Goal: Task Accomplishment & Management: Manage account settings

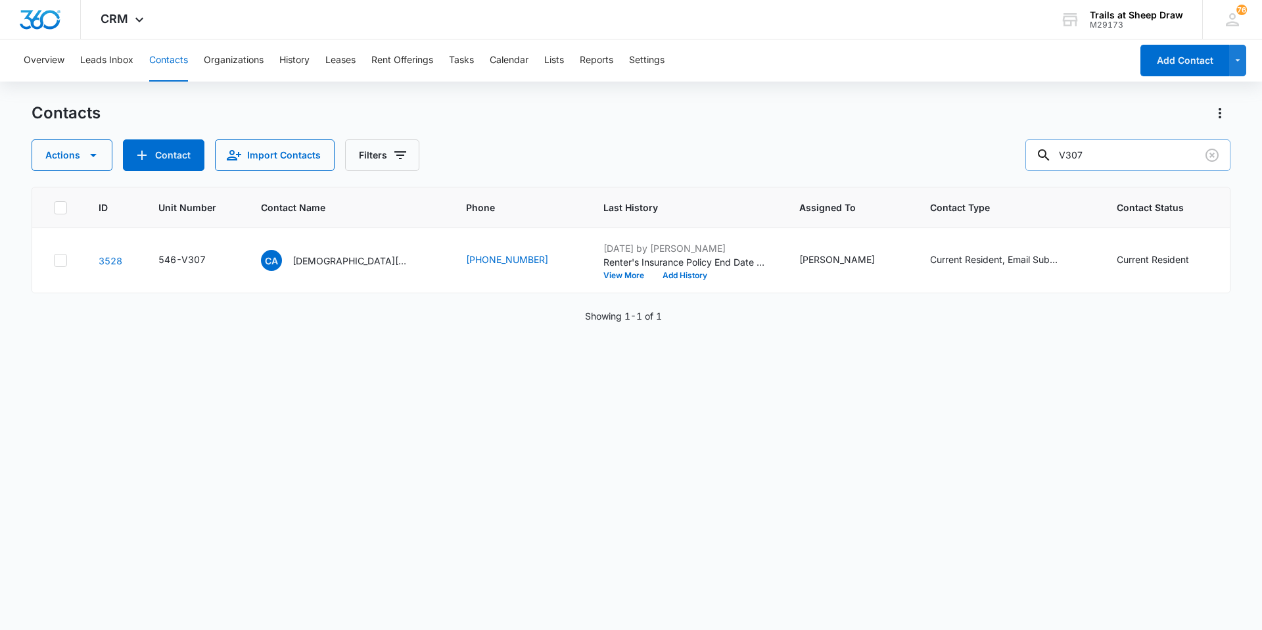
drag, startPoint x: 1068, startPoint y: 145, endPoint x: 1079, endPoint y: 151, distance: 12.1
click at [1072, 149] on input "V307" at bounding box center [1127, 155] width 205 height 32
click at [1080, 151] on input "V307" at bounding box center [1127, 155] width 205 height 32
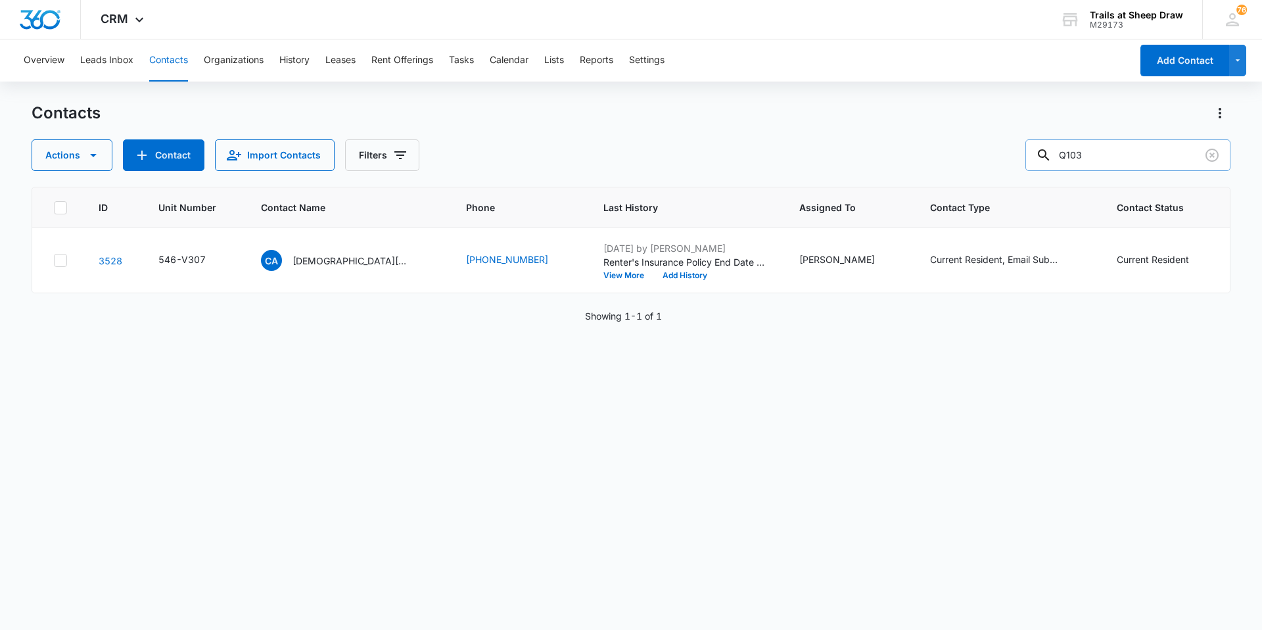
type input "Q103"
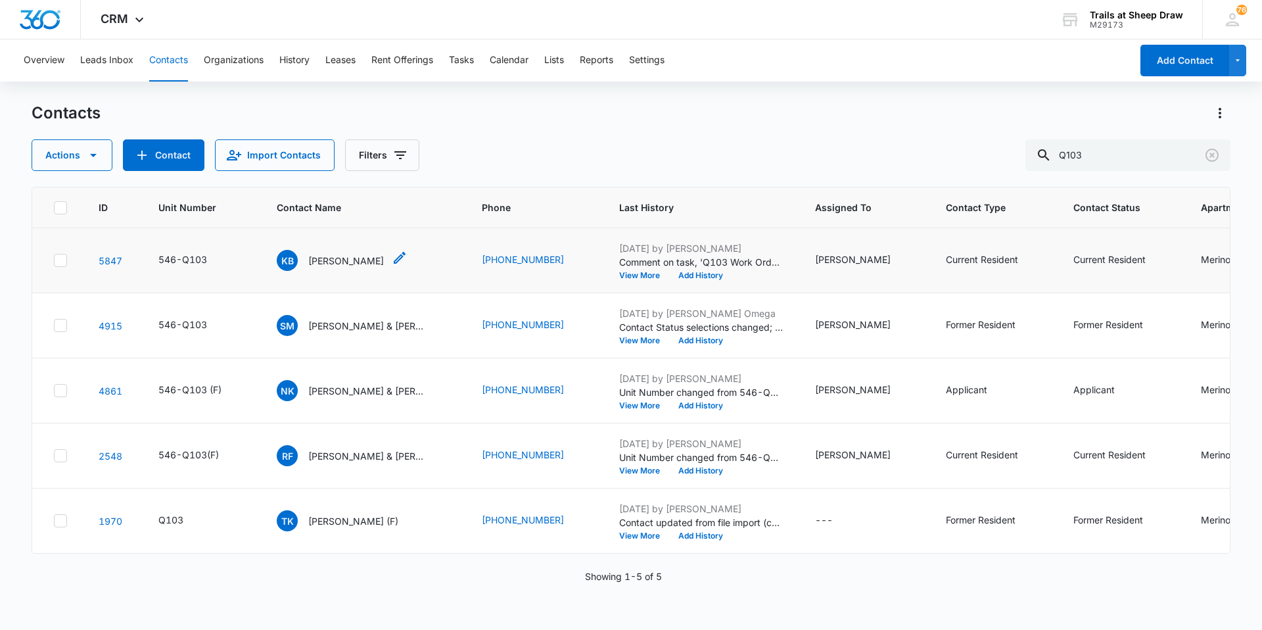
click at [350, 269] on div "KB [PERSON_NAME]" at bounding box center [330, 260] width 107 height 21
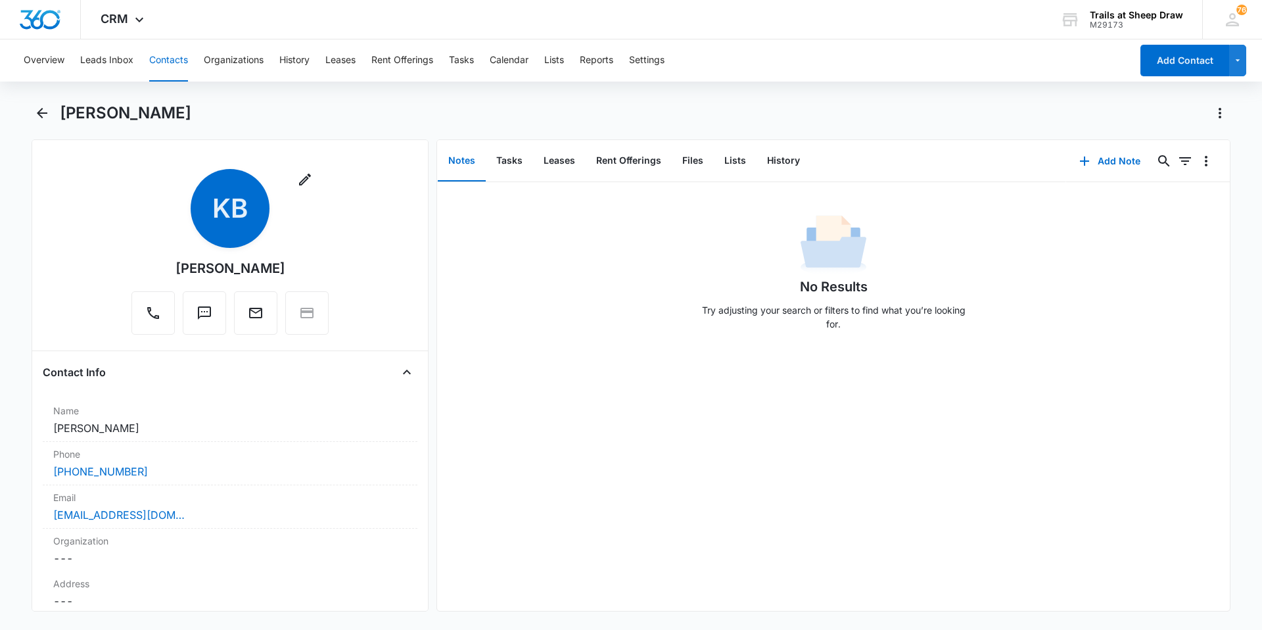
drag, startPoint x: 277, startPoint y: 268, endPoint x: 170, endPoint y: 273, distance: 107.9
click at [170, 273] on div "Remove KB [PERSON_NAME]" at bounding box center [229, 252] width 197 height 166
copy div "[PERSON_NAME]"
click at [39, 235] on div "Remove KB [PERSON_NAME] Contact Info Name Cancel Save Changes [PERSON_NAME] Pho…" at bounding box center [230, 375] width 397 height 472
click at [702, 164] on button "Files" at bounding box center [693, 161] width 42 height 41
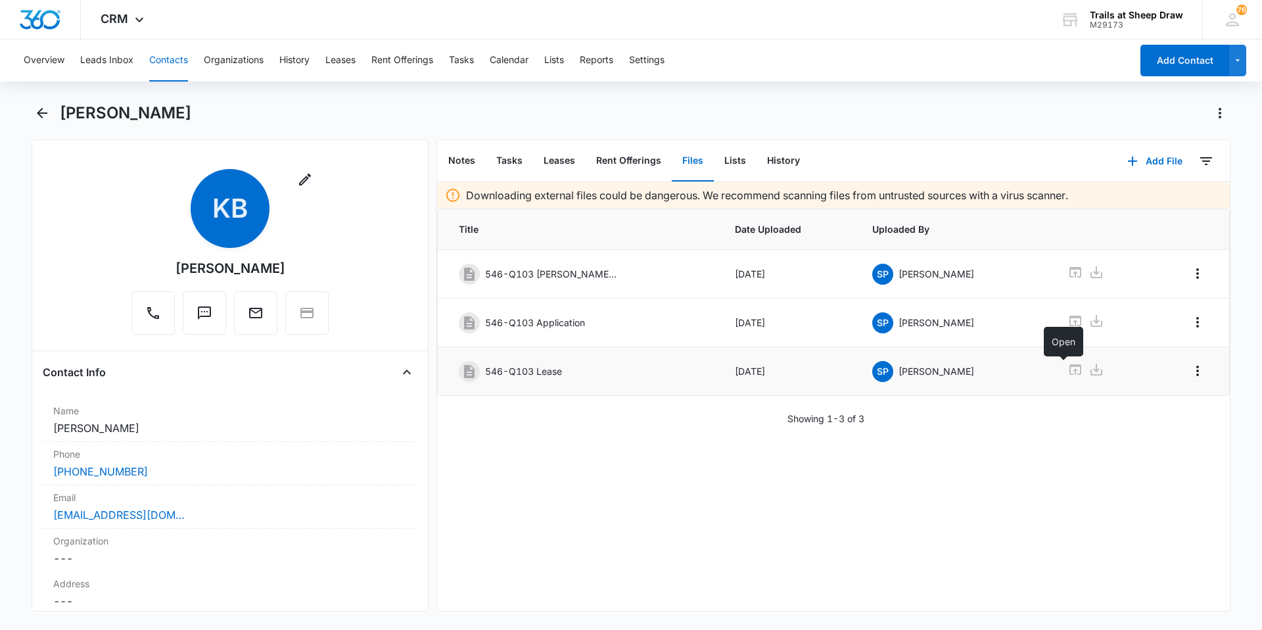
click at [1067, 367] on icon at bounding box center [1075, 370] width 16 height 16
click at [26, 314] on main "[PERSON_NAME] Remove KB [PERSON_NAME] Contact Info Name Cancel Save Changes [PE…" at bounding box center [631, 365] width 1262 height 525
click at [1067, 369] on icon at bounding box center [1075, 370] width 16 height 16
click at [1074, 333] on td at bounding box center [1100, 322] width 96 height 49
click at [1069, 324] on icon at bounding box center [1075, 321] width 12 height 11
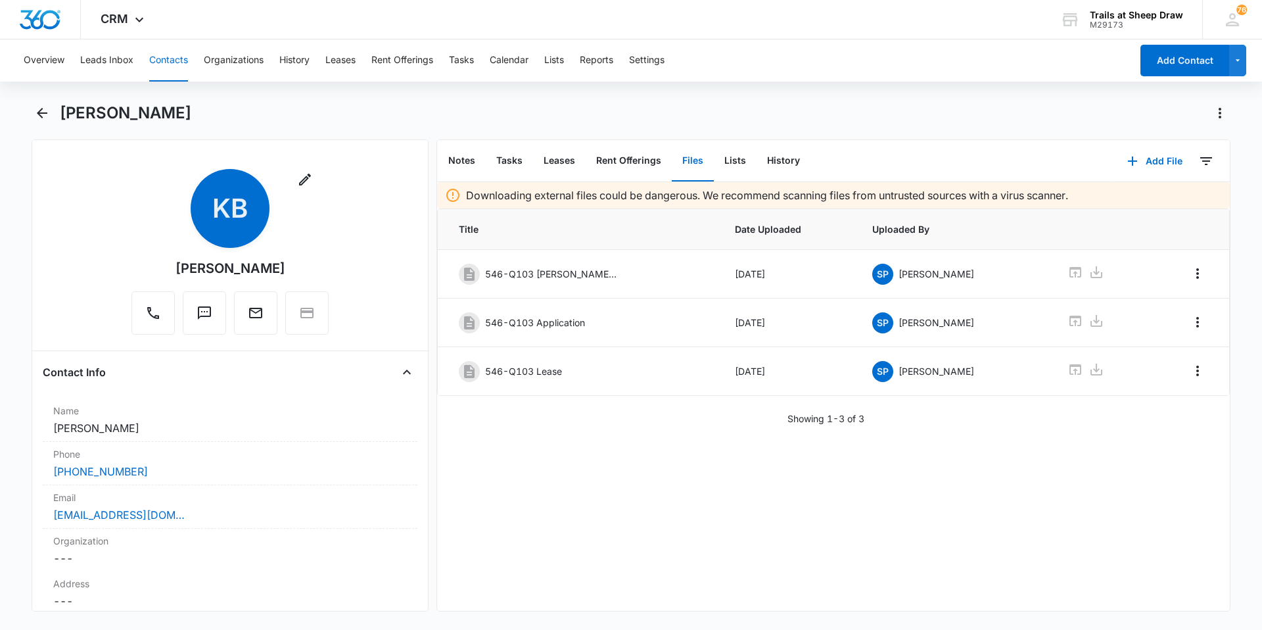
click at [158, 64] on button "Contacts" at bounding box center [168, 60] width 39 height 42
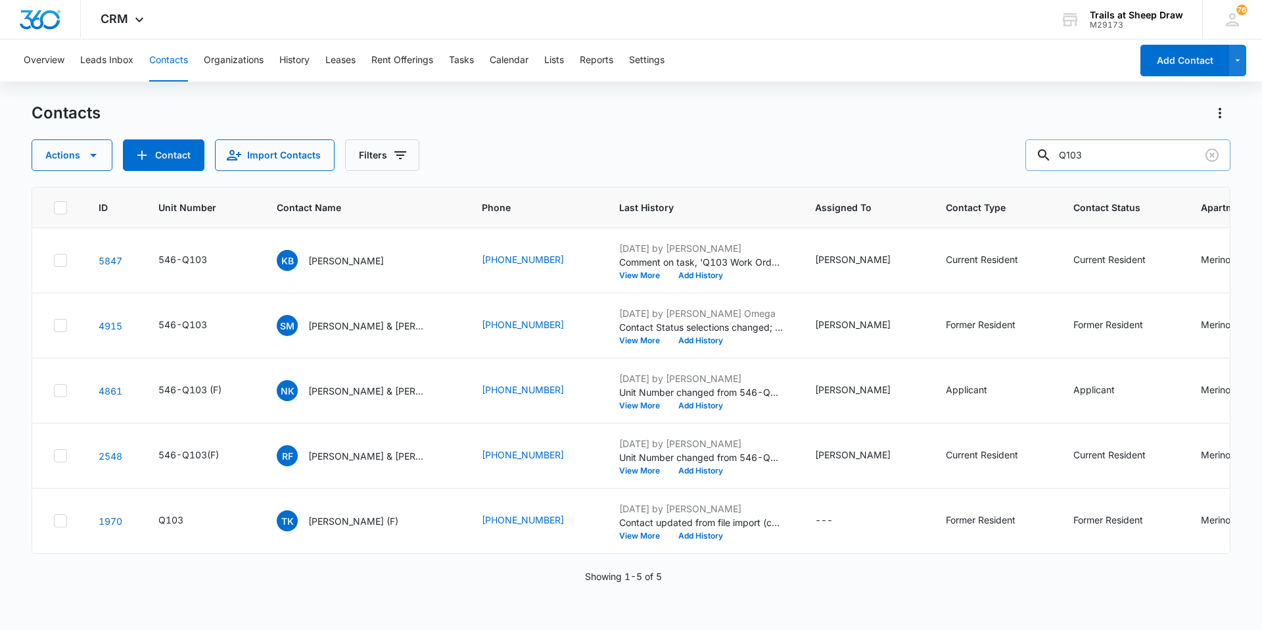
click at [1106, 162] on input "Q103" at bounding box center [1127, 155] width 205 height 32
click at [1107, 161] on input "Q103" at bounding box center [1127, 155] width 205 height 32
type input "W206"
